Goal: Navigation & Orientation: Find specific page/section

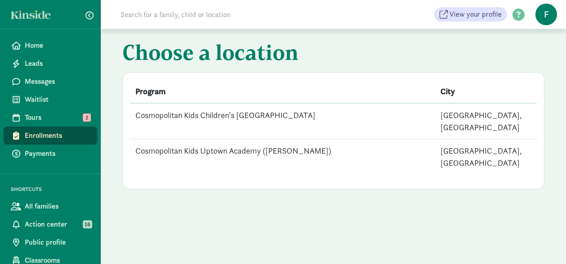
click at [184, 112] on td "Cosmopolitan Kids Children's [GEOGRAPHIC_DATA]" at bounding box center [282, 121] width 305 height 36
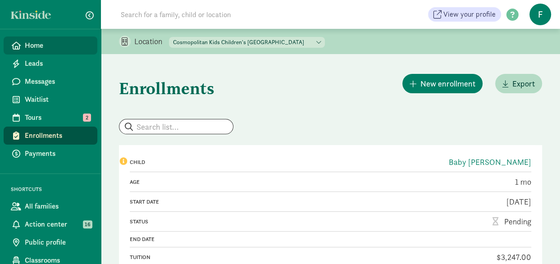
click at [39, 46] on span "Home" at bounding box center [57, 45] width 65 height 11
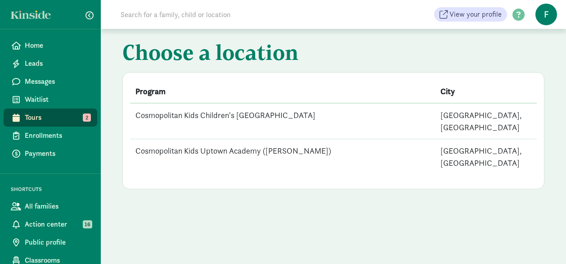
click at [50, 114] on span "Tours" at bounding box center [57, 117] width 65 height 11
drag, startPoint x: 0, startPoint y: 0, endPoint x: 37, endPoint y: 43, distance: 56.5
click at [37, 43] on span "Home" at bounding box center [57, 45] width 65 height 11
